Goal: Book appointment/travel/reservation

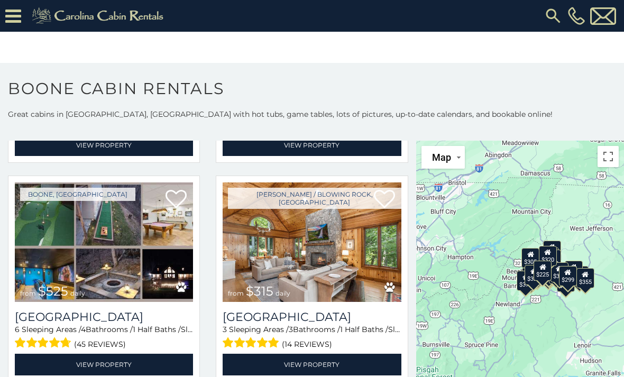
scroll to position [234, 0]
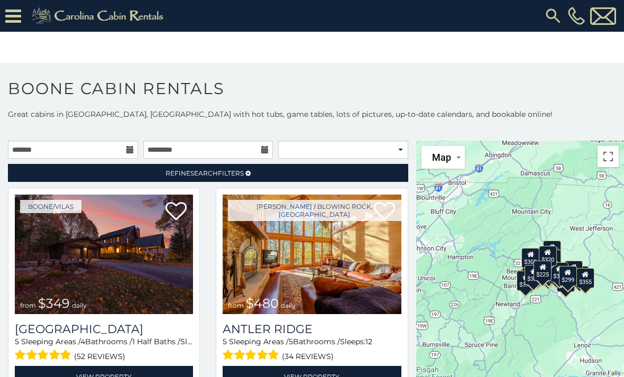
click at [12, 11] on icon at bounding box center [13, 16] width 16 height 19
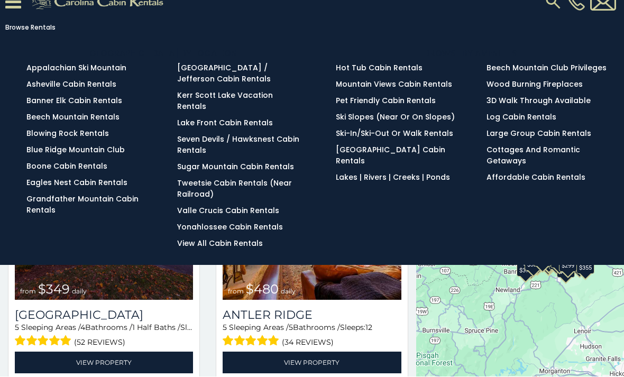
scroll to position [0, 0]
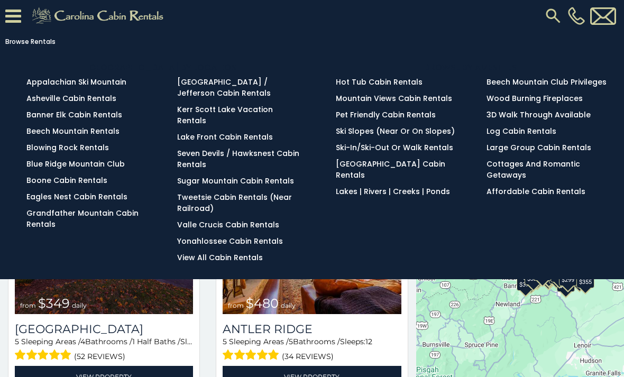
click at [7, 14] on icon at bounding box center [13, 16] width 16 height 19
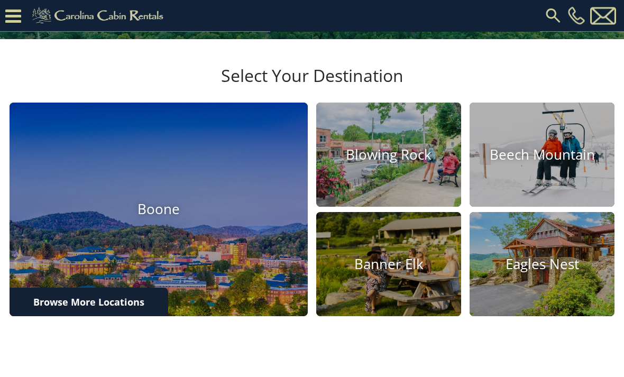
scroll to position [273, 0]
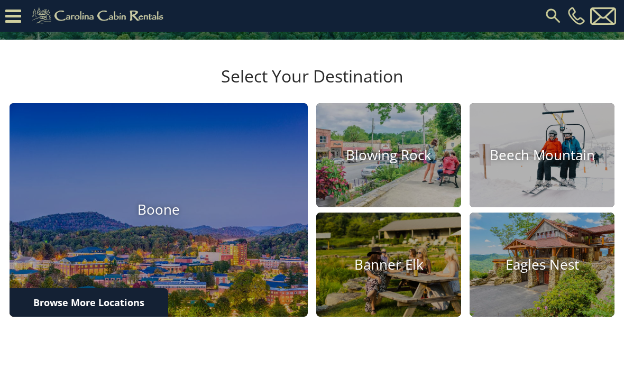
click at [392, 164] on h4 "Blowing Rock" at bounding box center [388, 155] width 145 height 16
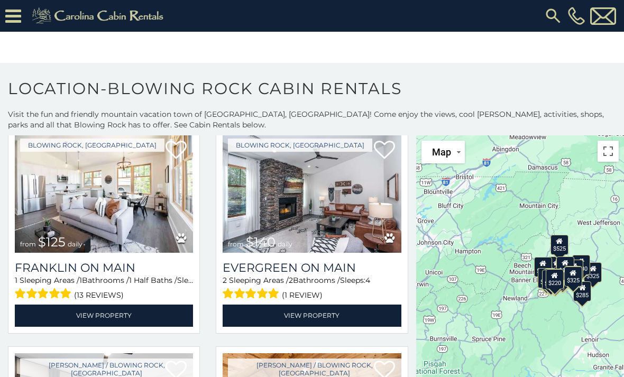
scroll to position [716, 0]
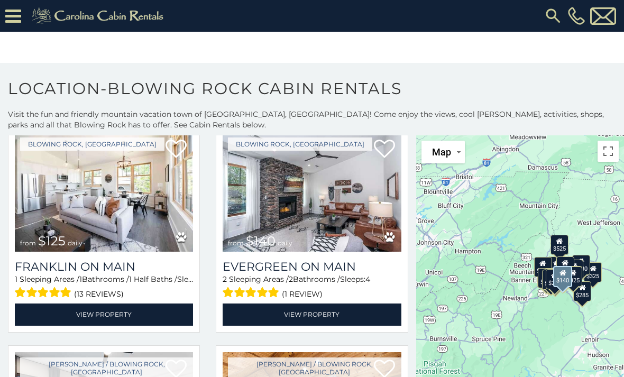
click at [311, 221] on img at bounding box center [312, 192] width 178 height 120
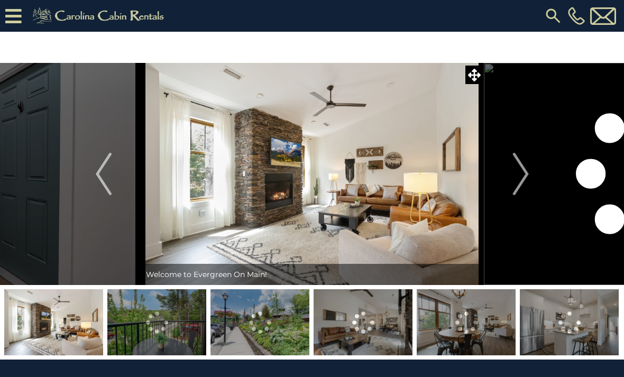
click at [528, 175] on img "Next" at bounding box center [521, 174] width 16 height 42
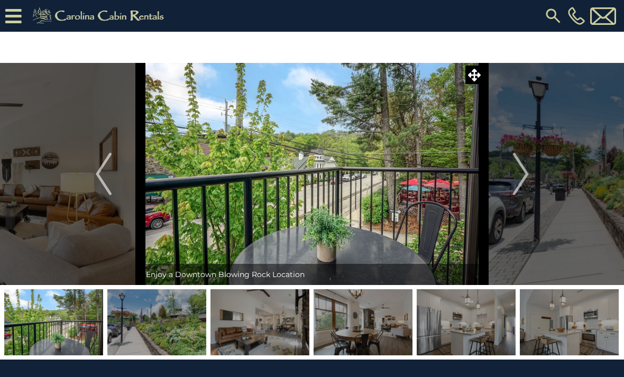
click at [526, 178] on img "Next" at bounding box center [521, 174] width 16 height 42
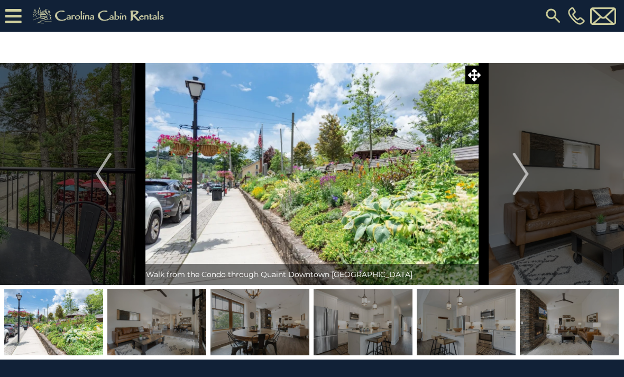
click at [529, 174] on img "Next" at bounding box center [521, 174] width 16 height 42
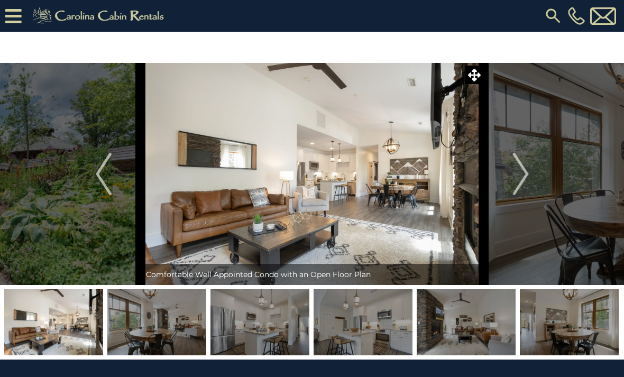
click at [526, 173] on img "Next" at bounding box center [521, 174] width 16 height 42
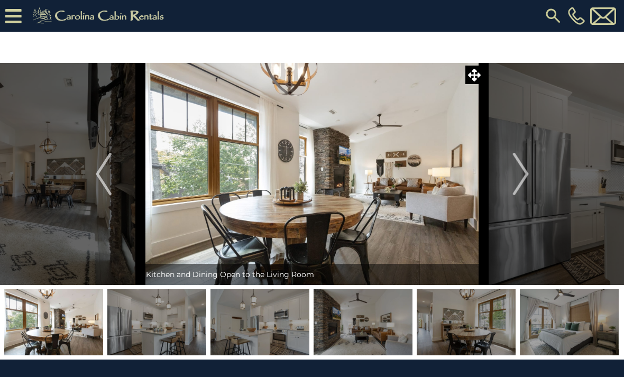
click at [523, 176] on img "Next" at bounding box center [521, 174] width 16 height 42
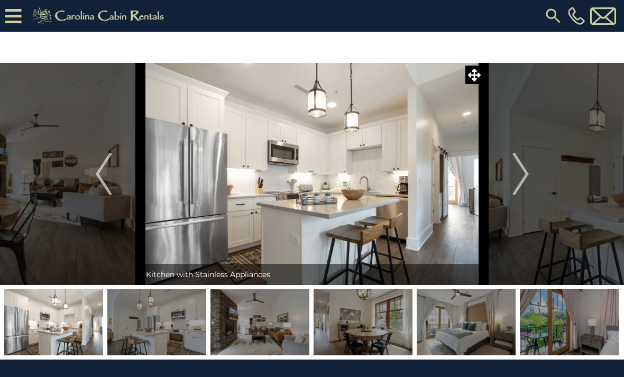
click at [524, 176] on img "Next" at bounding box center [521, 174] width 16 height 42
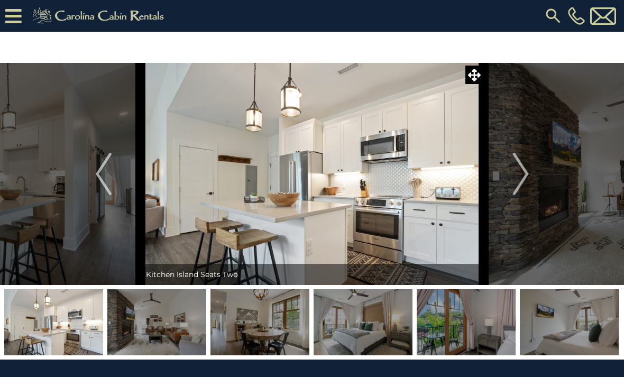
click at [525, 176] on img "Next" at bounding box center [521, 174] width 16 height 42
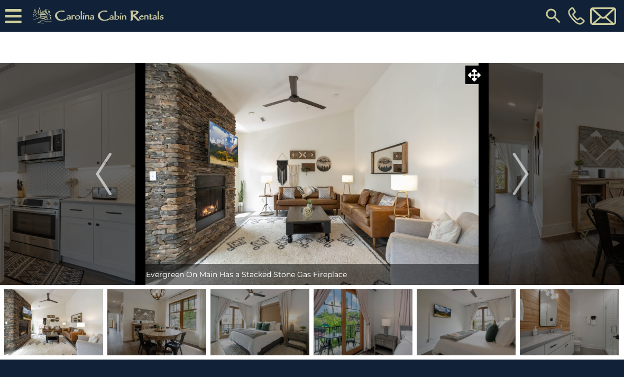
click at [525, 173] on img "Next" at bounding box center [521, 174] width 16 height 42
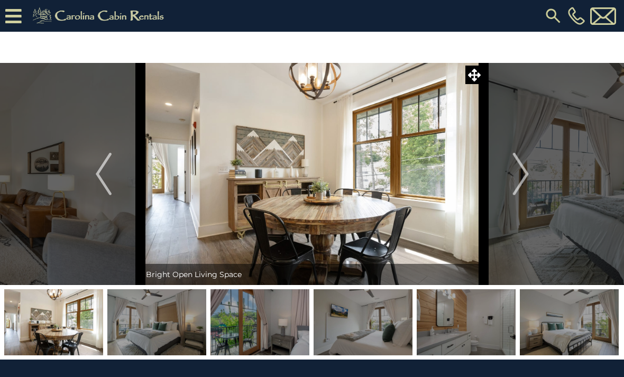
click at [526, 177] on img "Next" at bounding box center [521, 174] width 16 height 42
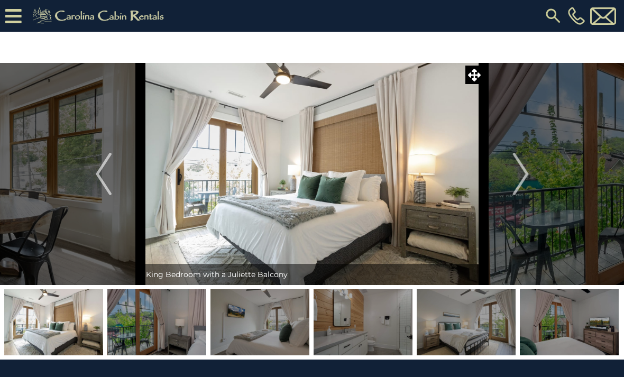
click at [529, 176] on img "Next" at bounding box center [521, 174] width 16 height 42
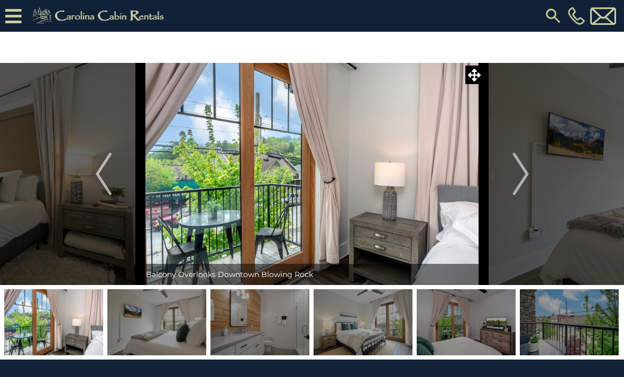
click at [528, 176] on img "Next" at bounding box center [521, 174] width 16 height 42
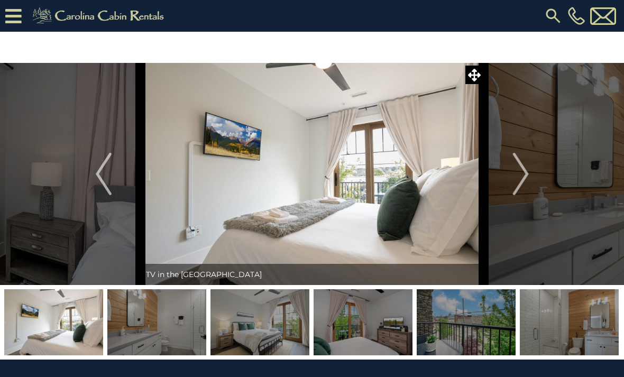
click at [529, 173] on img "Next" at bounding box center [521, 174] width 16 height 42
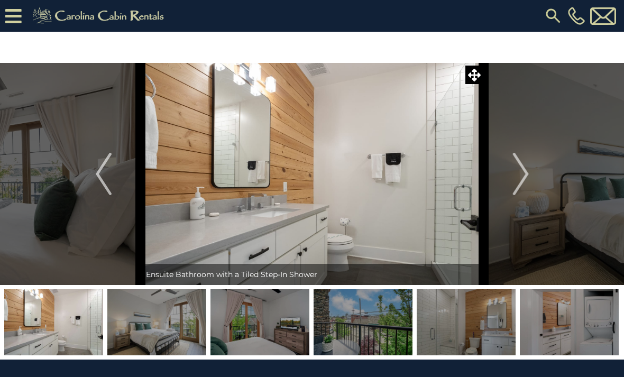
click at [526, 176] on img "Next" at bounding box center [521, 174] width 16 height 42
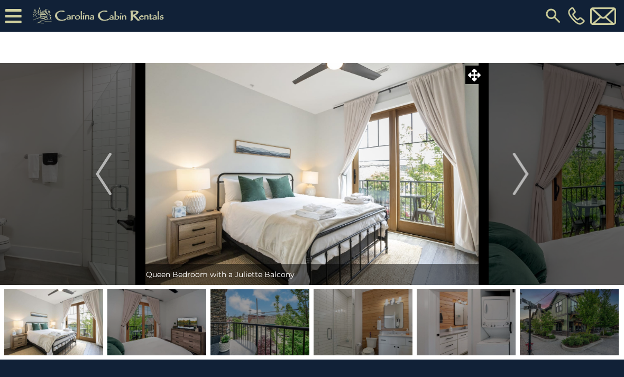
click at [529, 175] on img "Next" at bounding box center [521, 174] width 16 height 42
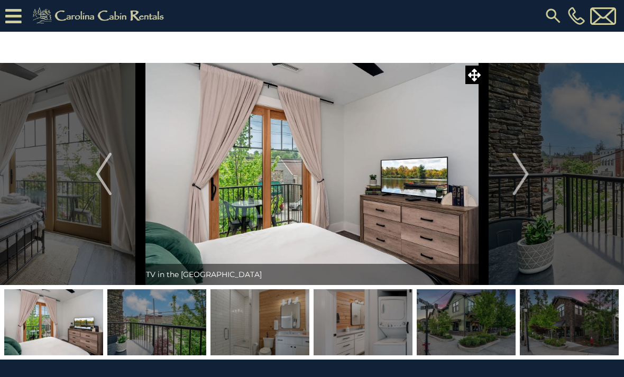
click at [527, 176] on img "Next" at bounding box center [521, 174] width 16 height 42
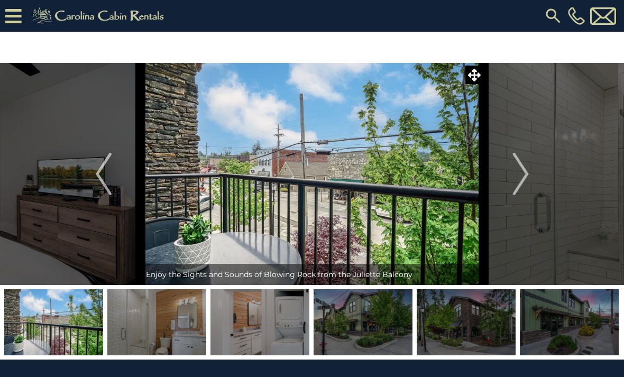
click at [528, 177] on img "Next" at bounding box center [521, 174] width 16 height 42
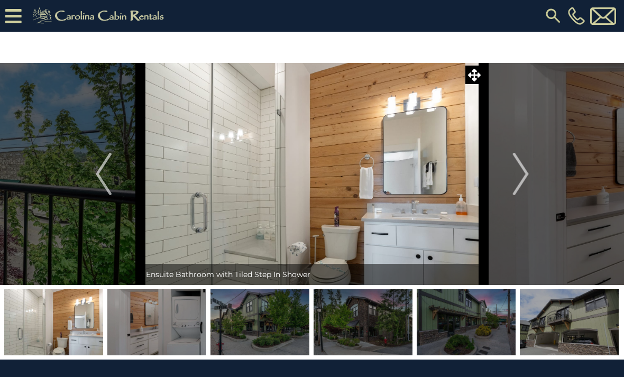
click at [528, 178] on img "Next" at bounding box center [521, 174] width 16 height 42
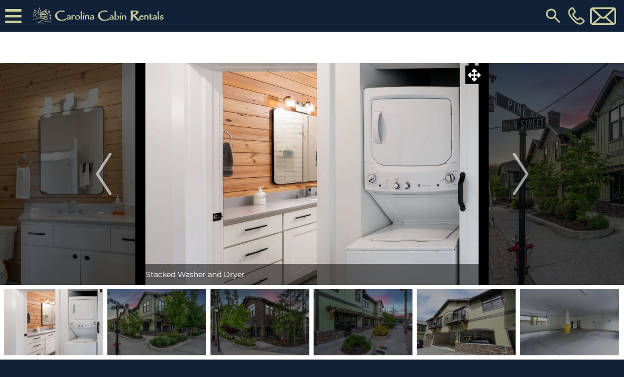
click at [527, 178] on img "Next" at bounding box center [521, 174] width 16 height 42
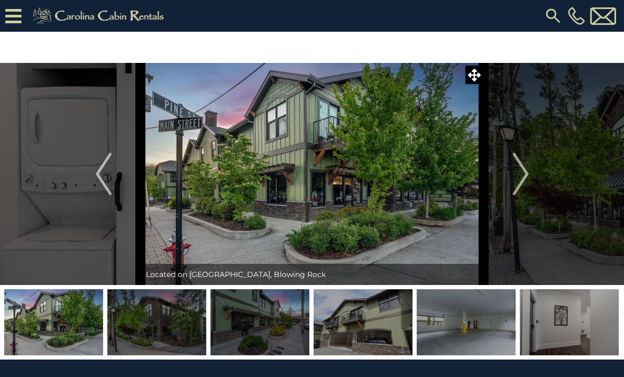
click at [528, 179] on img "Next" at bounding box center [521, 174] width 16 height 42
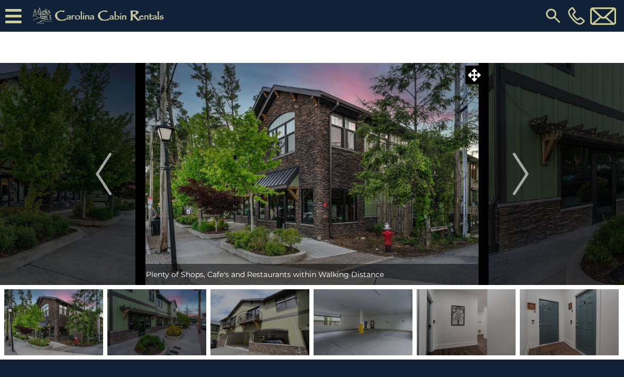
click at [528, 178] on img "Next" at bounding box center [521, 174] width 16 height 42
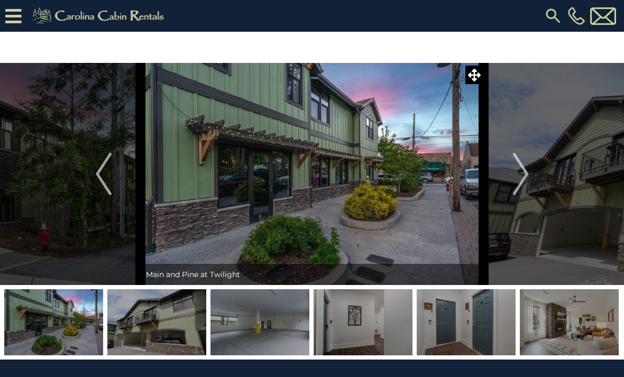
click at [528, 178] on img "Next" at bounding box center [521, 174] width 16 height 42
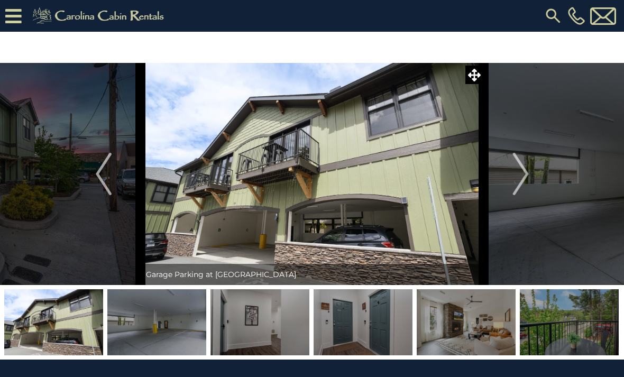
click at [529, 177] on img "Next" at bounding box center [521, 174] width 16 height 42
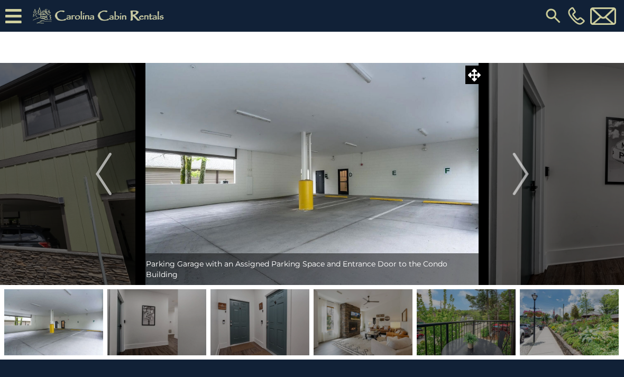
click at [529, 177] on img "Next" at bounding box center [521, 174] width 16 height 42
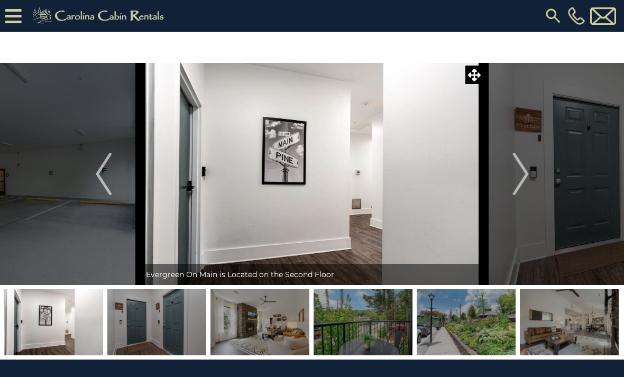
click at [530, 177] on button "Next" at bounding box center [521, 174] width 74 height 222
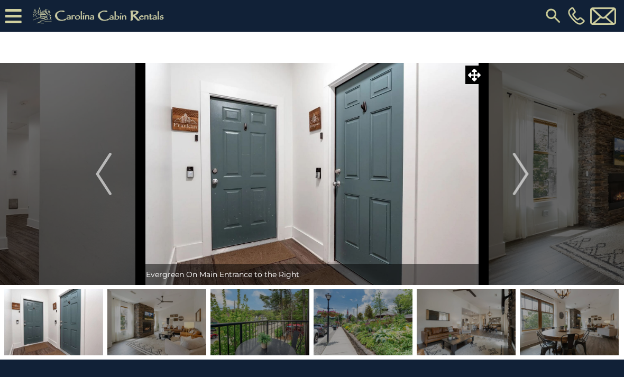
click at [530, 178] on button "Next" at bounding box center [521, 174] width 74 height 222
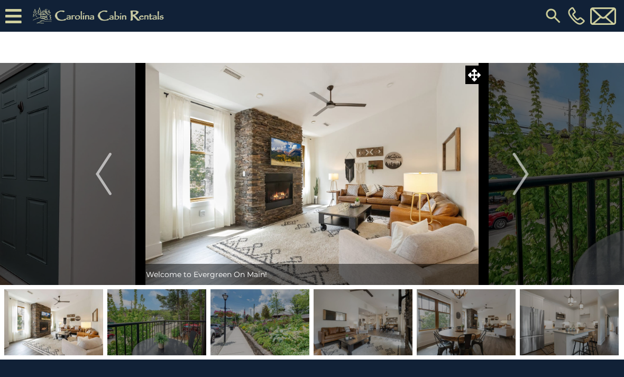
click at [529, 178] on img "Next" at bounding box center [521, 174] width 16 height 42
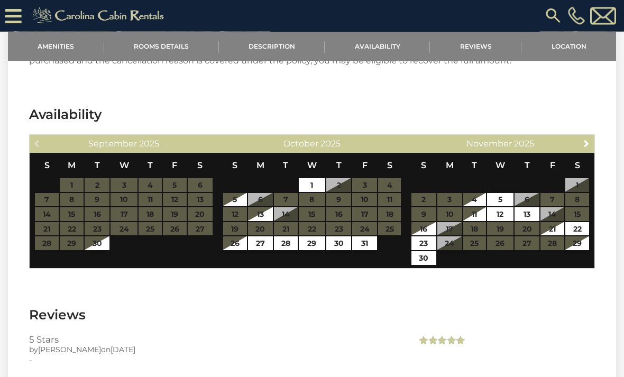
scroll to position [1190, 0]
click at [34, 150] on div "Previous September 2025" at bounding box center [124, 144] width 188 height 18
click at [593, 144] on link "Next" at bounding box center [586, 143] width 13 height 13
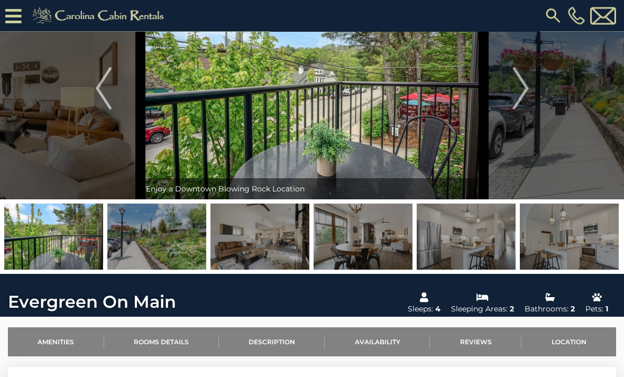
scroll to position [0, 0]
